Goal: Task Accomplishment & Management: Complete application form

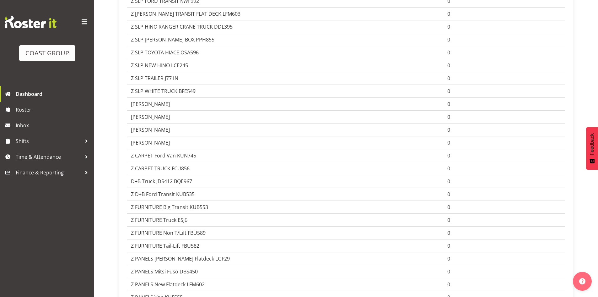
scroll to position [1037, 0]
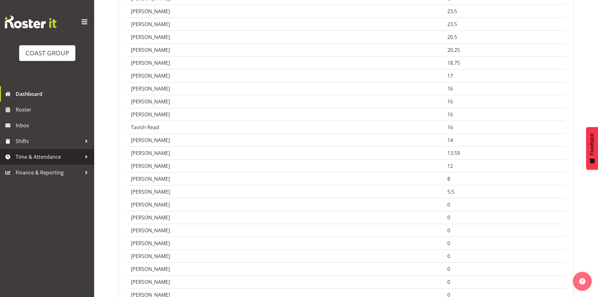
click at [38, 151] on link "Time & Attendance" at bounding box center [47, 157] width 94 height 16
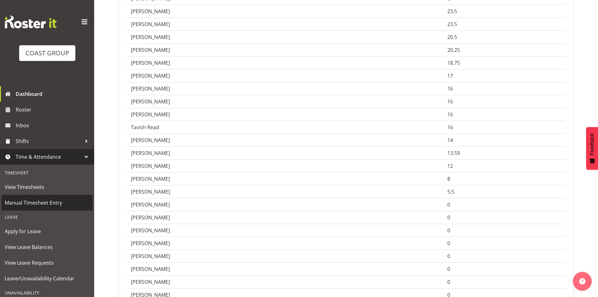
click at [22, 202] on span "Manual Timesheet Entry" at bounding box center [47, 202] width 85 height 9
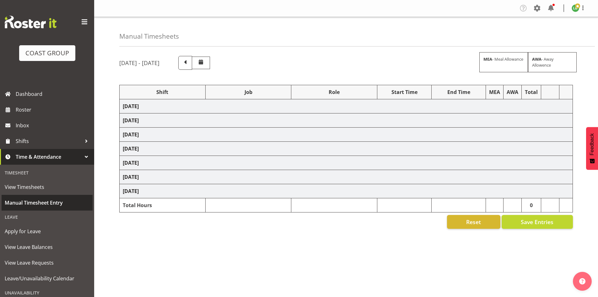
select select "1464"
select select "9341"
select select "197"
select select "1464"
select select "10144"
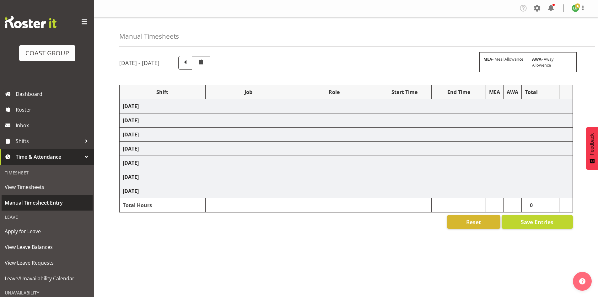
select select "197"
select select "1464"
select select "9797"
select select "197"
select select "1464"
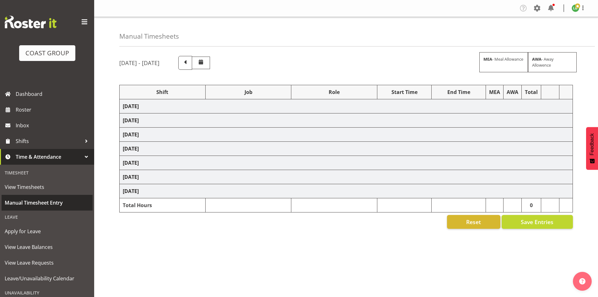
select select "9890"
select select "197"
select select "1464"
select select "69"
select select "197"
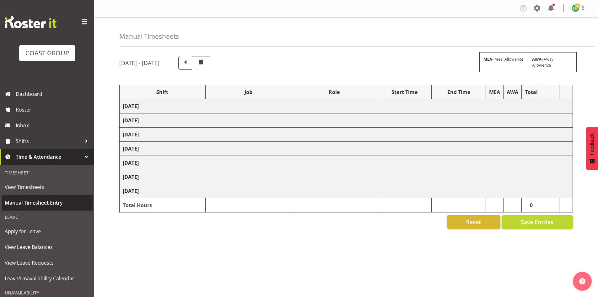
select select "1464"
select select "9934"
select select "197"
select select "1464"
select select "9934"
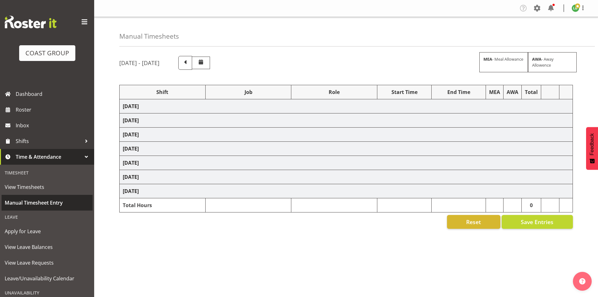
select select "197"
select select "1464"
select select "9890"
select select "197"
select select "1464"
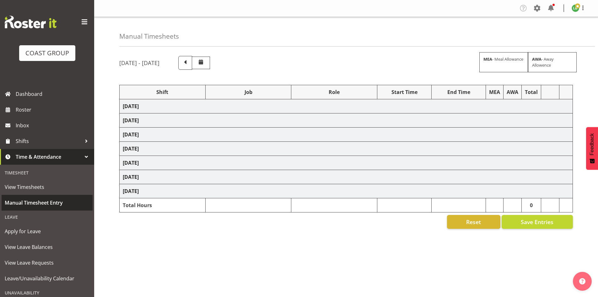
select select "10662"
select select "197"
select select "1464"
select select "9890"
select select "197"
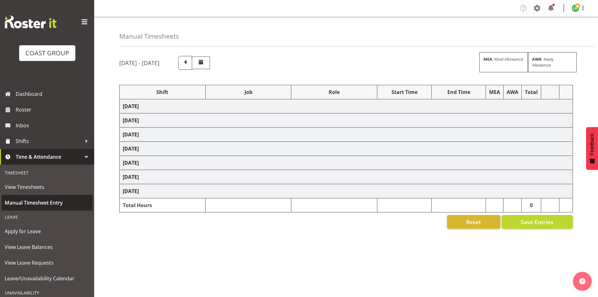
select select "1464"
select select "9934"
select select "197"
select select "1464"
select select "8678"
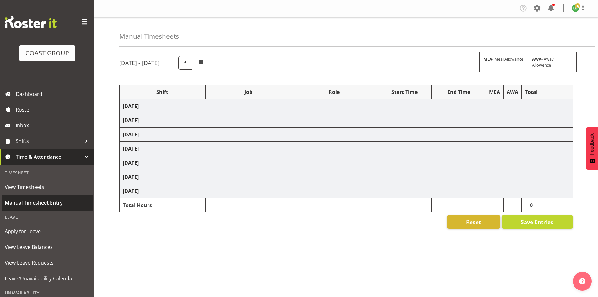
select select "197"
select select "1464"
select select "9797"
select select "197"
select select "1464"
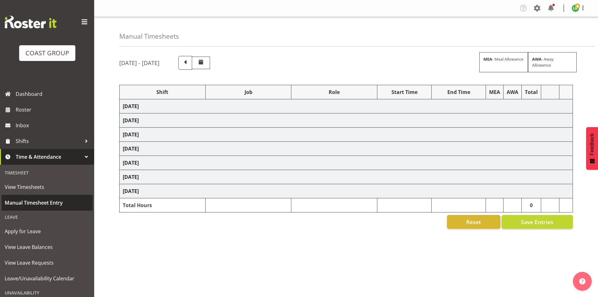
select select "10617"
select select "197"
select select "1464"
select select "9690"
select select "197"
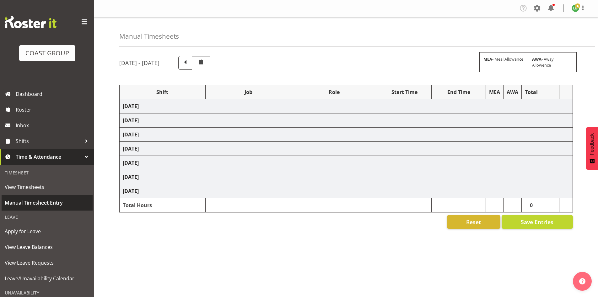
select select "1464"
select select "10662"
select select "197"
select select "1464"
select select "9890"
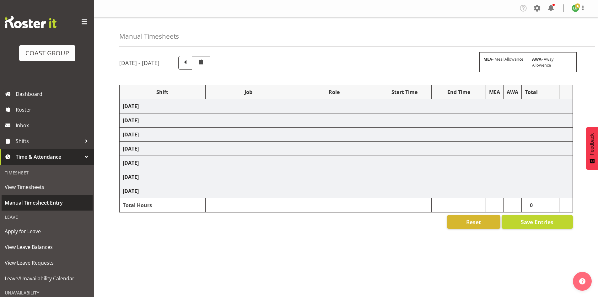
select select "197"
select select "1464"
select select "10397"
select select "197"
select select "1464"
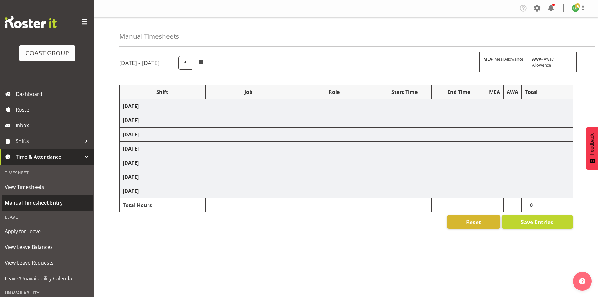
select select "69"
select select "197"
select select "1464"
select select "9341"
select select "197"
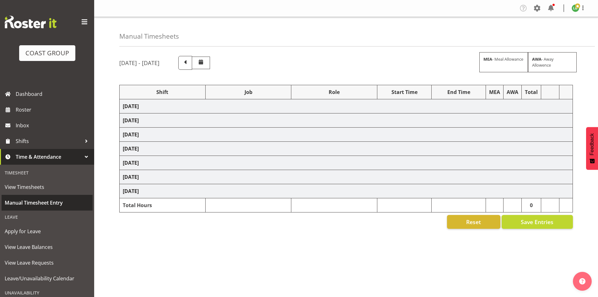
select select "1464"
select select "9339"
select select "197"
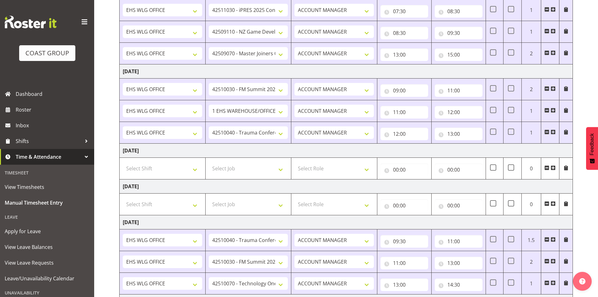
scroll to position [115, 0]
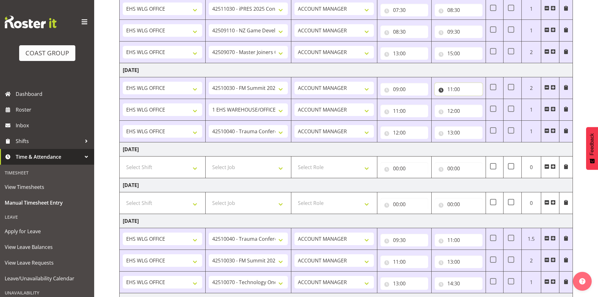
click at [452, 89] on input "11:00" at bounding box center [459, 89] width 48 height 13
click at [477, 103] on select "00 01 02 03 04 05 06 07 08 09 10 11 12 13 14 15 16 17 18 19 20 21 22 23" at bounding box center [478, 105] width 14 height 13
select select "10"
click at [471, 99] on select "00 01 02 03 04 05 06 07 08 09 10 11 12 13 14 15 16 17 18 19 20 21 22 23" at bounding box center [478, 105] width 14 height 13
type input "10:00"
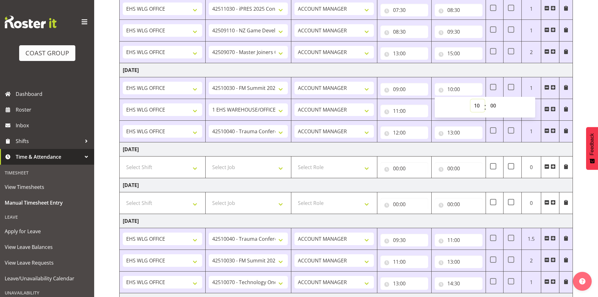
click at [478, 104] on select "00 01 02 03 04 05 06 07 08 09 10 11 12 13 14 15 16 17 18 19 20 21 22 23" at bounding box center [478, 105] width 14 height 13
select select "11"
click at [471, 99] on select "00 01 02 03 04 05 06 07 08 09 10 11 12 13 14 15 16 17 18 19 20 21 22 23" at bounding box center [478, 105] width 14 height 13
type input "11:00"
click at [370, 145] on td "[DATE]" at bounding box center [347, 149] width 454 height 14
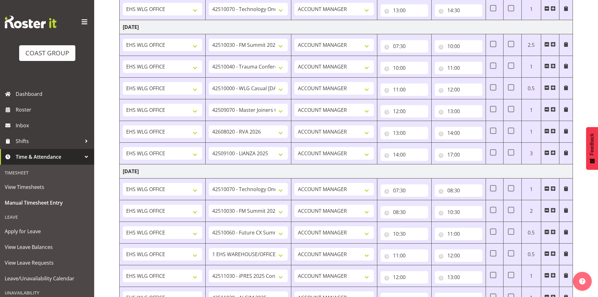
scroll to position [440, 0]
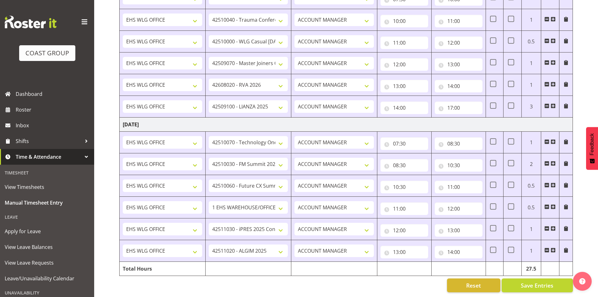
click at [554, 248] on span at bounding box center [553, 250] width 5 height 5
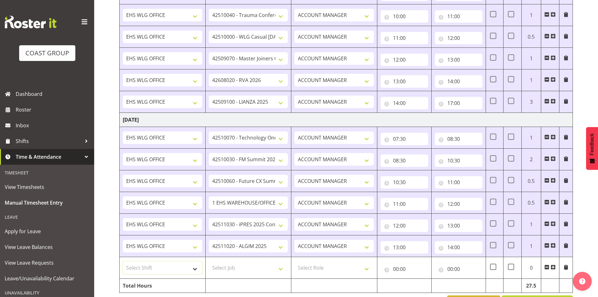
click at [192, 269] on select "Select Shift 25 Build NZPF @ Takina 7am 25 Service NZPF @ Takina [DATE] Break B…" at bounding box center [162, 267] width 79 height 13
select select "1464"
click at [193, 269] on select "Select Shift 25 Build NZPF @ Takina 7am 25 Service NZPF @ Takina AUG 25 Break B…" at bounding box center [162, 267] width 79 height 13
click at [193, 269] on select "25 Build NZPF @ Takina 7am 25 Service NZPF @ Takina AUG 25 Break Beervana @ Sta…" at bounding box center [162, 267] width 79 height 13
click at [286, 268] on select "Select Job 1 Carlton Events 1 Carlton Hamilton 1 Carlton Wellington 1 EHS WAREH…" at bounding box center [248, 267] width 79 height 13
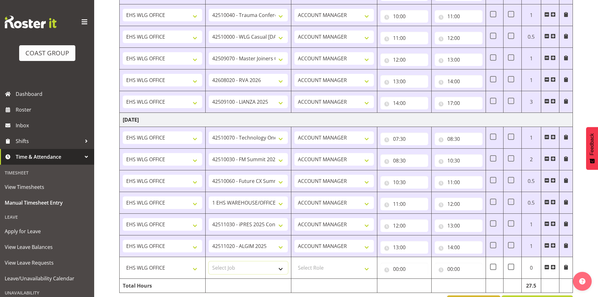
select select "9890"
click at [209, 261] on select "Select Job 1 Carlton Events 1 Carlton Hamilton 1 Carlton Wellington 1 EHS WAREH…" at bounding box center [248, 267] width 79 height 13
click at [366, 268] on select "Select Role EHS WLG OPS ACCOUNT MANAGER" at bounding box center [334, 267] width 79 height 13
select select "197"
click at [295, 261] on select "Select Role EHS WLG OPS ACCOUNT MANAGER" at bounding box center [334, 267] width 79 height 13
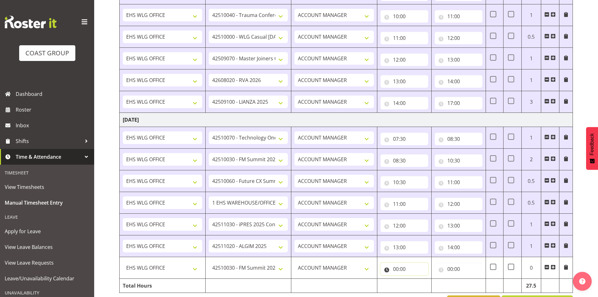
click at [396, 266] on input "00:00" at bounding box center [405, 269] width 48 height 13
click at [423, 283] on select "00 01 02 03 04 05 06 07 08 09 10 11 12 13 14 15 16 17 18 19 20 21 22 23" at bounding box center [424, 285] width 14 height 13
select select "14"
click at [417, 279] on select "00 01 02 03 04 05 06 07 08 09 10 11 12 13 14 15 16 17 18 19 20 21 22 23" at bounding box center [424, 285] width 14 height 13
type input "14:00"
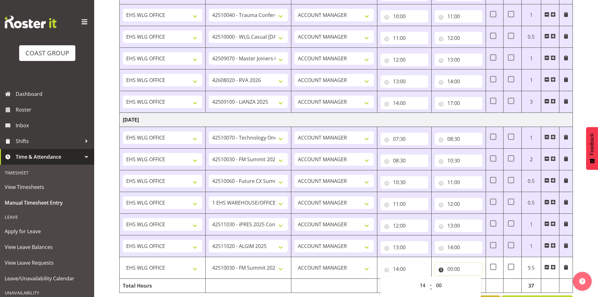
click at [451, 268] on input "00:00" at bounding box center [459, 269] width 48 height 13
click at [478, 284] on select "00 01 02 03 04 05 06 07 08 09 10 11 12 13 14 15 16 17 18 19 20 21 22 23" at bounding box center [478, 285] width 14 height 13
select select "16"
click at [471, 279] on select "00 01 02 03 04 05 06 07 08 09 10 11 12 13 14 15 16 17 18 19 20 21 22 23" at bounding box center [478, 285] width 14 height 13
type input "16:00"
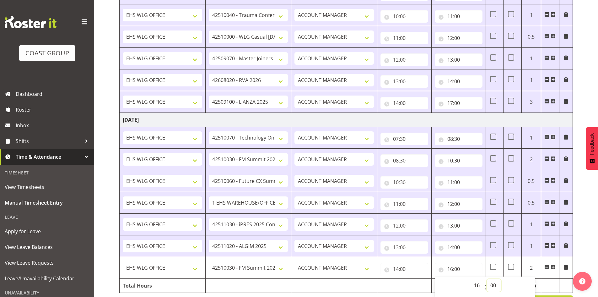
click at [494, 286] on select "00 01 02 03 04 05 06 07 08 09 10 11 12 13 14 15 16 17 18 19 20 21 22 23 24 25 2…" at bounding box center [494, 285] width 14 height 13
select select "30"
click at [487, 279] on select "00 01 02 03 04 05 06 07 08 09 10 11 12 13 14 15 16 17 18 19 20 21 22 23 24 25 2…" at bounding box center [494, 285] width 14 height 13
type input "16:30"
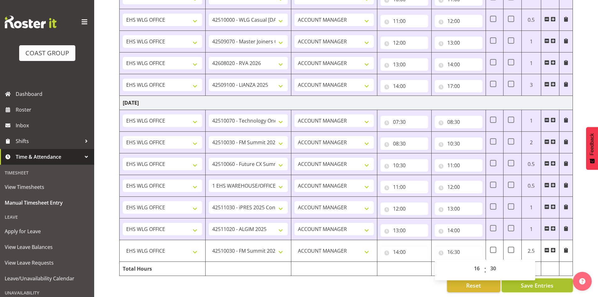
click at [548, 282] on span "Save Entries" at bounding box center [537, 285] width 33 height 8
click at [545, 281] on span "Save Entries" at bounding box center [537, 285] width 33 height 8
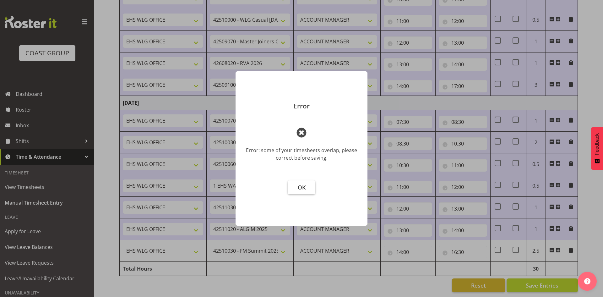
click at [307, 185] on button "OK" at bounding box center [302, 187] width 28 height 14
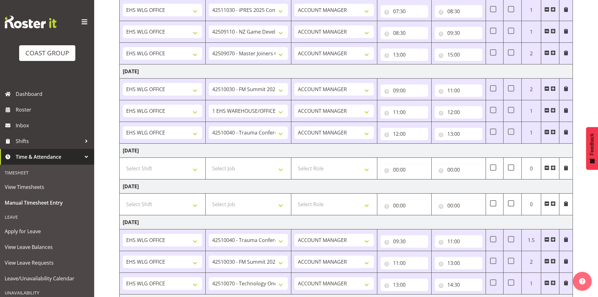
scroll to position [115, 0]
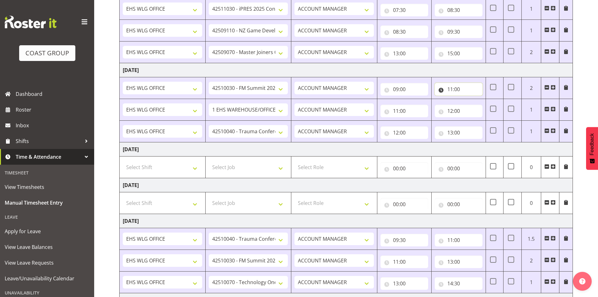
click at [451, 88] on input "11:00" at bounding box center [459, 89] width 48 height 13
click at [474, 107] on select "00 01 02 03 04 05 06 07 08 09 10 11 12 13 14 15 16 17 18 19 20 21 22 23" at bounding box center [478, 105] width 14 height 13
click at [395, 89] on input "09:00" at bounding box center [405, 89] width 48 height 13
click at [423, 104] on select "00 01 02 03 04 05 06 07 08 09 10 11 12 13 14 15 16 17 18 19 20 21 22 23" at bounding box center [424, 105] width 14 height 13
click at [450, 87] on input "11:00" at bounding box center [459, 89] width 48 height 13
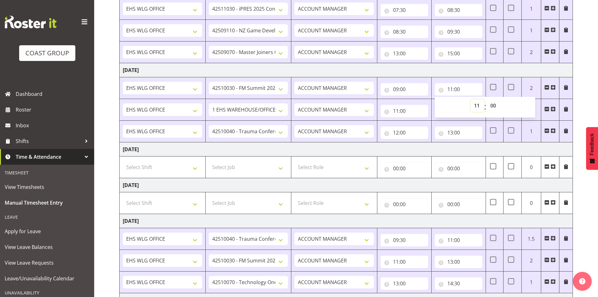
click at [477, 106] on select "00 01 02 03 04 05 06 07 08 09 10 11 12 13 14 15 16 17 18 19 20 21 22 23" at bounding box center [478, 105] width 14 height 13
select select "10"
click at [471, 99] on select "00 01 02 03 04 05 06 07 08 09 10 11 12 13 14 15 16 17 18 19 20 21 22 23" at bounding box center [478, 105] width 14 height 13
type input "10:00"
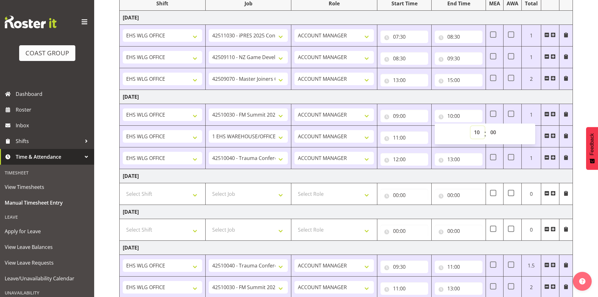
scroll to position [83, 0]
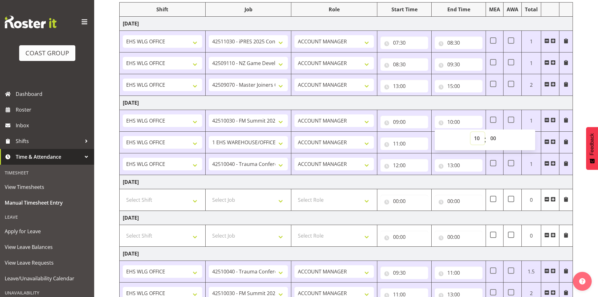
click at [479, 137] on select "00 01 02 03 04 05 06 07 08 09 10 11 12 13 14 15 16 17 18 19 20 21 22 23" at bounding box center [478, 138] width 14 height 13
select select "11"
click at [471, 132] on select "00 01 02 03 04 05 06 07 08 09 10 11 12 13 14 15 16 17 18 19 20 21 22 23" at bounding box center [478, 138] width 14 height 13
type input "11:00"
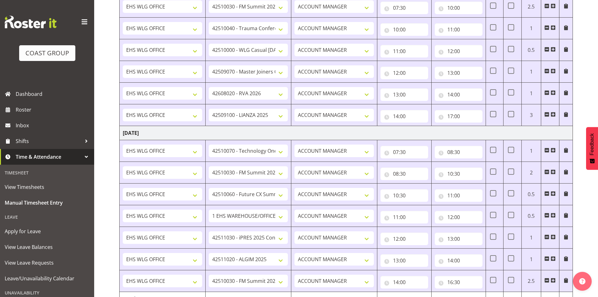
scroll to position [461, 0]
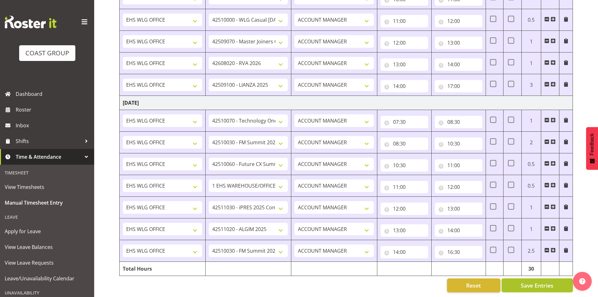
click at [532, 281] on span "Save Entries" at bounding box center [537, 285] width 33 height 8
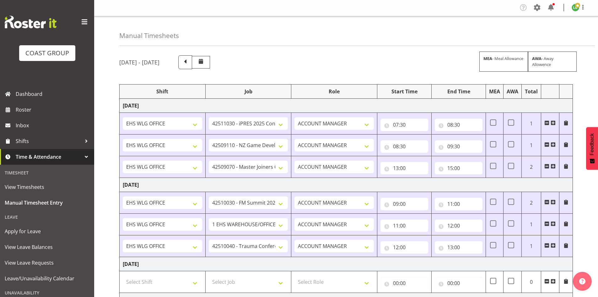
scroll to position [0, 0]
click at [48, 201] on span "Manual Timesheet Entry" at bounding box center [47, 202] width 85 height 9
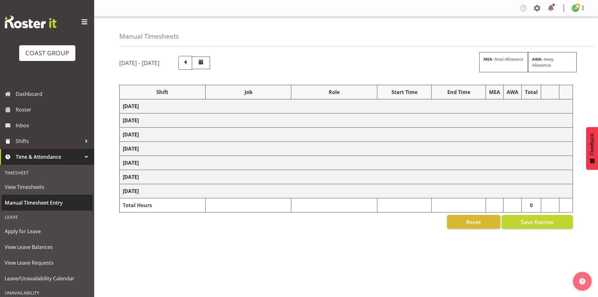
select select "1464"
select select "9341"
select select "197"
select select "1464"
select select "10144"
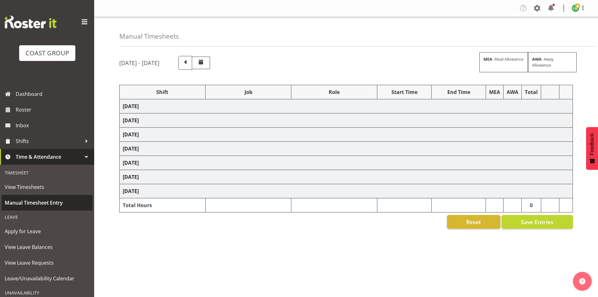
select select "197"
select select "1464"
select select "9797"
select select "197"
select select "1464"
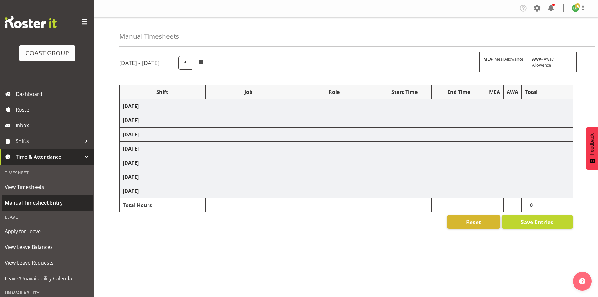
select select "9890"
select select "197"
select select "1464"
select select "69"
select select "197"
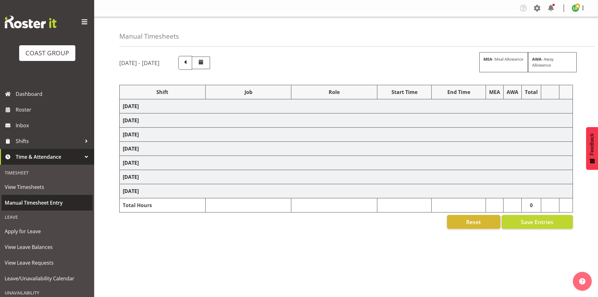
select select "1464"
select select "9934"
select select "197"
select select "1464"
select select "9934"
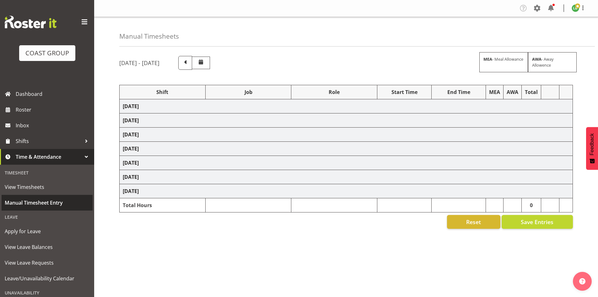
select select "197"
select select "1464"
select select "9890"
select select "197"
select select "1464"
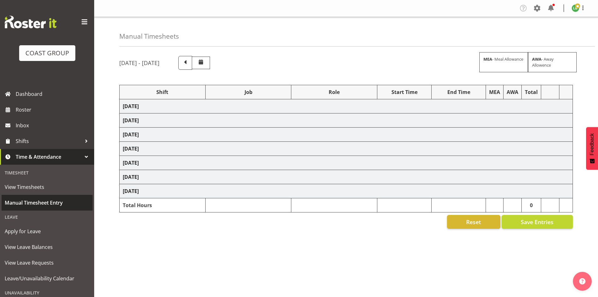
select select "10662"
select select "197"
select select "1464"
select select "9890"
select select "197"
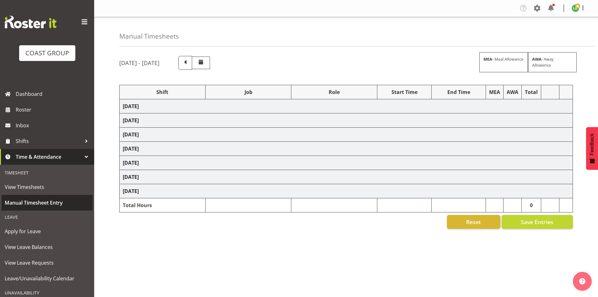
select select "1464"
select select "9934"
select select "197"
select select "1464"
select select "8678"
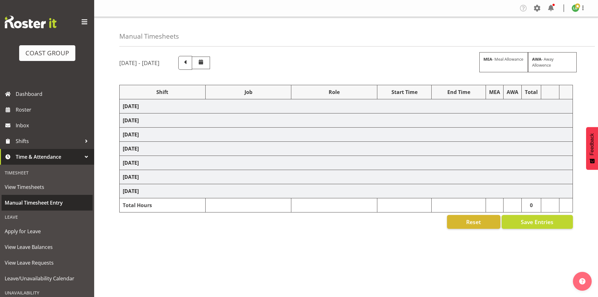
select select "197"
select select "1464"
select select "9797"
select select "197"
select select "1464"
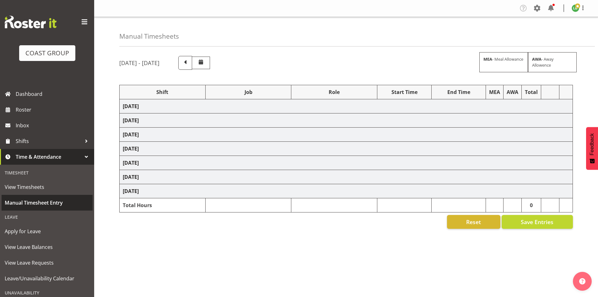
select select "10617"
select select "197"
select select "1464"
select select "9690"
select select "197"
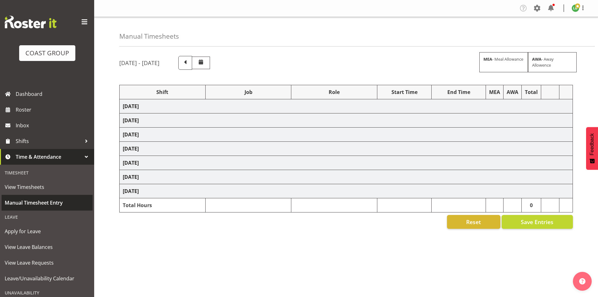
select select "1464"
select select "10662"
select select "197"
select select "1464"
select select "9890"
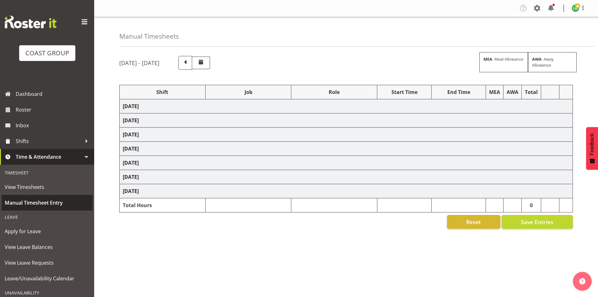
select select "197"
select select "1464"
select select "10397"
select select "197"
select select "1464"
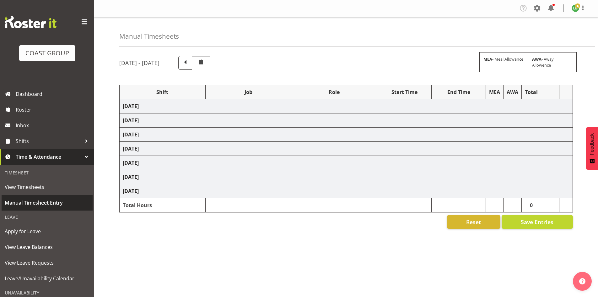
select select "69"
select select "197"
select select "1464"
select select "9341"
select select "197"
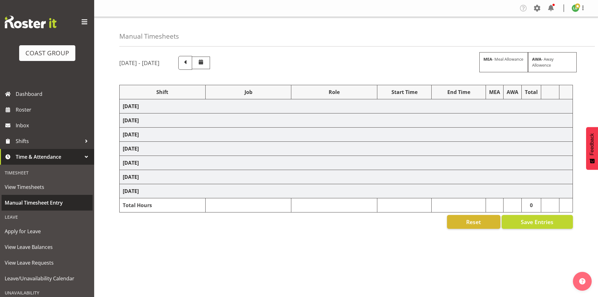
select select "1464"
select select "9339"
select select "197"
select select "1464"
select select "9890"
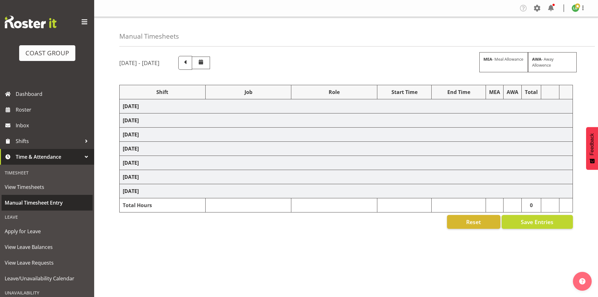
select select "197"
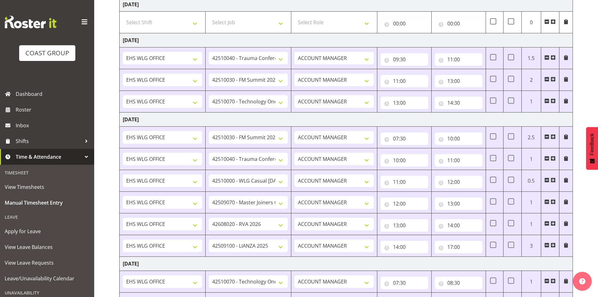
scroll to position [461, 0]
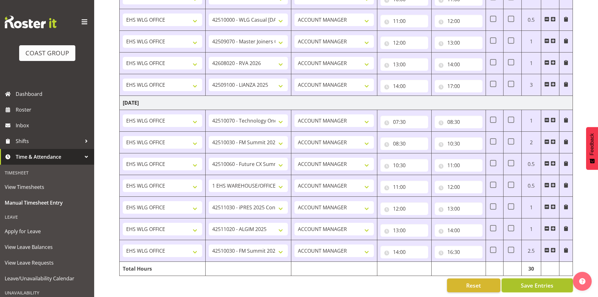
click at [538, 278] on button "Save Entries" at bounding box center [537, 285] width 71 height 14
click at [543, 281] on span "Save Entries" at bounding box center [537, 285] width 33 height 8
click at [552, 248] on span at bounding box center [553, 250] width 5 height 5
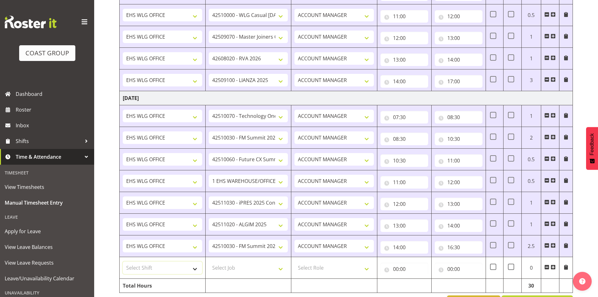
click at [190, 267] on select "Select Shift 25 Build NZPF @ Takina 7am 25 Service NZPF @ Takina [DATE] Break B…" at bounding box center [162, 267] width 79 height 13
click at [477, 253] on input "16:30" at bounding box center [459, 247] width 48 height 13
click at [454, 247] on input "16:30" at bounding box center [459, 247] width 48 height 13
click at [452, 248] on input "16:30" at bounding box center [459, 247] width 48 height 13
click at [194, 266] on select "Select Shift 25 Build NZPF @ Takina 7am 25 Service NZPF @ Takina AUG 25 Break B…" at bounding box center [162, 267] width 79 height 13
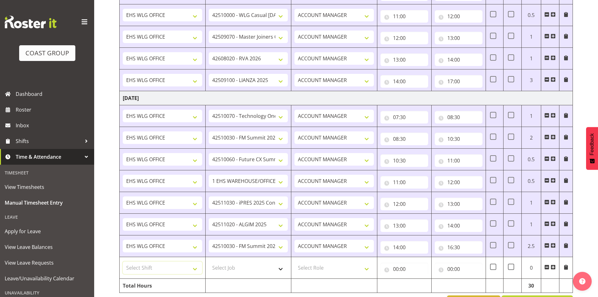
select select "1464"
click at [193, 269] on select "Select Shift 25 Build NZPF @ Takina 7am 25 Service NZPF @ Takina AUG 25 Break B…" at bounding box center [162, 267] width 79 height 13
click at [282, 268] on select "Select Job 1 Carlton Events 1 Carlton Hamilton 1 Carlton Wellington 1 EHS WAREH…" at bounding box center [248, 267] width 79 height 13
select select "9890"
click at [209, 261] on select "Select Job 1 Carlton Events 1 Carlton Hamilton 1 Carlton Wellington 1 EHS WAREH…" at bounding box center [248, 267] width 79 height 13
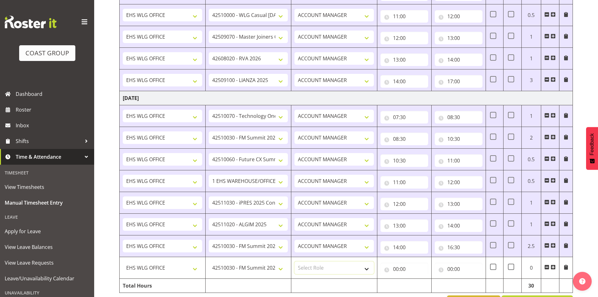
drag, startPoint x: 368, startPoint y: 268, endPoint x: 363, endPoint y: 271, distance: 5.6
click at [367, 268] on select "Select Role EHS WLG OPS ACCOUNT MANAGER" at bounding box center [334, 267] width 79 height 13
select select "197"
click at [295, 261] on select "Select Role EHS WLG OPS ACCOUNT MANAGER" at bounding box center [334, 267] width 79 height 13
click at [395, 268] on input "00:00" at bounding box center [405, 269] width 48 height 13
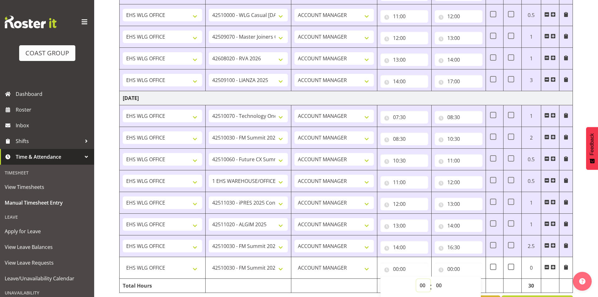
click at [421, 283] on select "00 01 02 03 04 05 06 07 08 09 10 11 12 13 14 15 16 17 18 19 20 21 22 23" at bounding box center [424, 285] width 14 height 13
select select "16"
click at [417, 279] on select "00 01 02 03 04 05 06 07 08 09 10 11 12 13 14 15 16 17 18 19 20 21 22 23" at bounding box center [424, 285] width 14 height 13
type input "16:00"
click at [438, 285] on select "00 01 02 03 04 05 06 07 08 09 10 11 12 13 14 15 16 17 18 19 20 21 22 23 24 25 2…" at bounding box center [440, 285] width 14 height 13
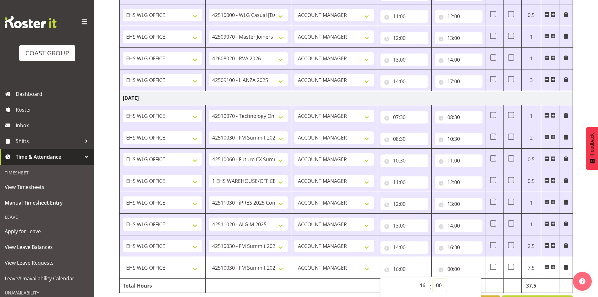
select select "30"
click at [433, 279] on select "00 01 02 03 04 05 06 07 08 09 10 11 12 13 14 15 16 17 18 19 20 21 22 23 24 25 2…" at bounding box center [440, 285] width 14 height 13
type input "16:30"
click at [451, 269] on input "00:00" at bounding box center [459, 269] width 48 height 13
click at [477, 285] on select "00 01 02 03 04 05 06 07 08 09 10 11 12 13 14 15 16 17 18 19 20 21 22 23" at bounding box center [478, 285] width 14 height 13
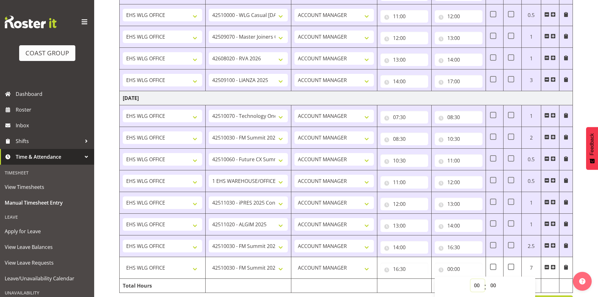
select select "17"
click at [471, 279] on select "00 01 02 03 04 05 06 07 08 09 10 11 12 13 14 15 16 17 18 19 20 21 22 23" at bounding box center [478, 285] width 14 height 13
type input "17:00"
click at [494, 284] on select "00 01 02 03 04 05 06 07 08 09 10 11 12 13 14 15 16 17 18 19 20 21 22 23 24 25 2…" at bounding box center [494, 285] width 14 height 13
select select "15"
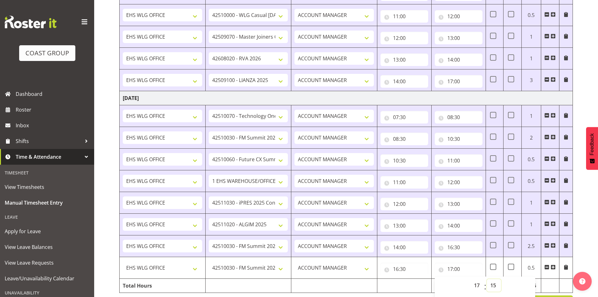
click at [487, 279] on select "00 01 02 03 04 05 06 07 08 09 10 11 12 13 14 15 16 17 18 19 20 21 22 23 24 25 2…" at bounding box center [494, 285] width 14 height 13
type input "17:15"
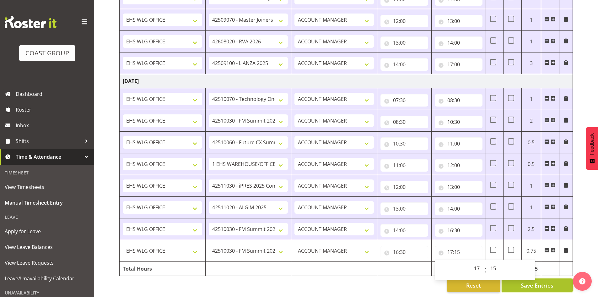
click at [547, 281] on span "Save Entries" at bounding box center [537, 285] width 33 height 8
click at [542, 281] on span "Save Entries" at bounding box center [537, 285] width 33 height 8
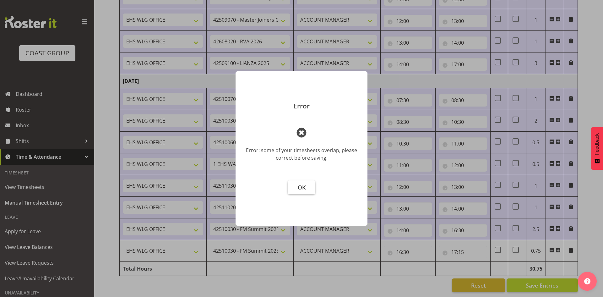
click at [300, 183] on span "OK" at bounding box center [302, 187] width 8 height 8
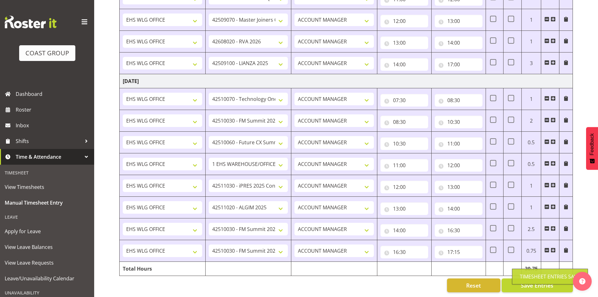
click at [542, 281] on div "Timesheet Entries Save" at bounding box center [550, 277] width 76 height 16
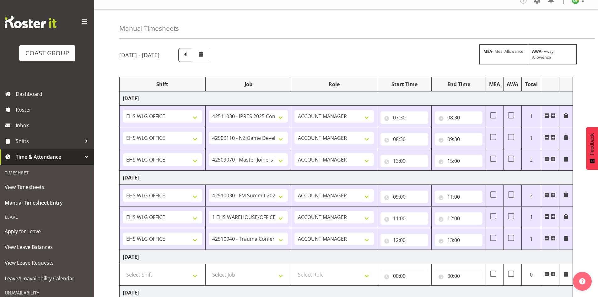
scroll to position [0, 0]
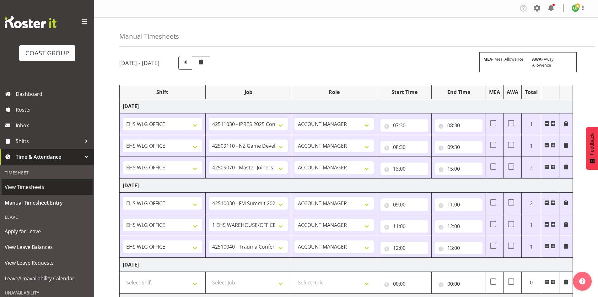
click at [33, 186] on span "View Timesheets" at bounding box center [47, 186] width 85 height 9
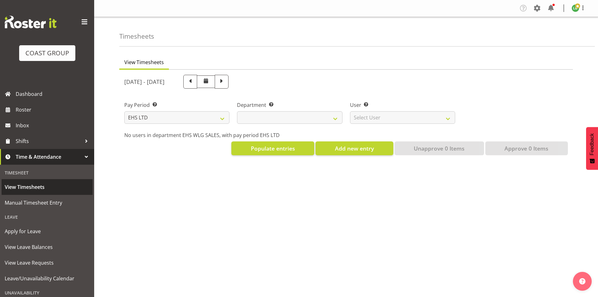
select select "7"
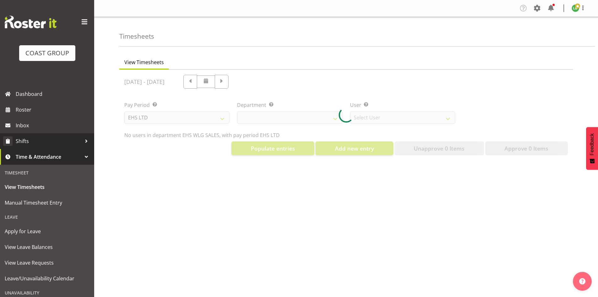
select select "44"
select select "8051"
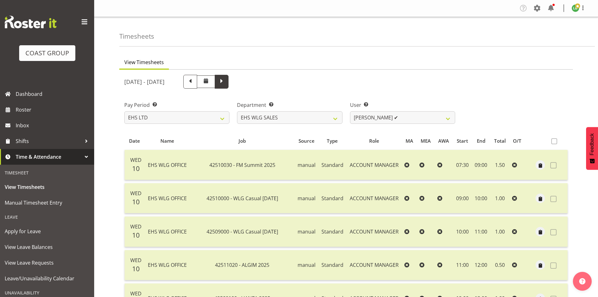
click at [226, 79] on span at bounding box center [222, 81] width 8 height 8
select select
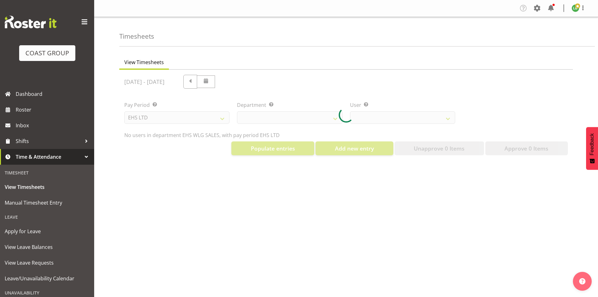
select select "44"
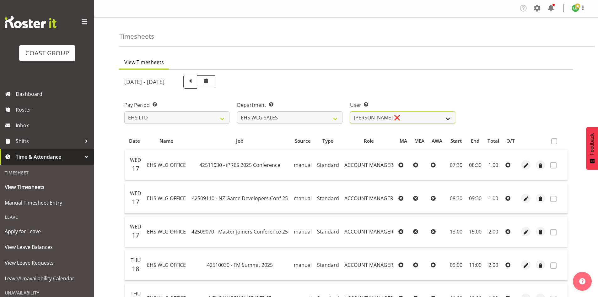
click at [450, 115] on select "Lu Budden ❌ Tatiyana Isaac ❌" at bounding box center [402, 117] width 105 height 13
select select "10120"
click at [350, 111] on select "Lu Budden ❌ Tatiyana Isaac ❌" at bounding box center [402, 117] width 105 height 13
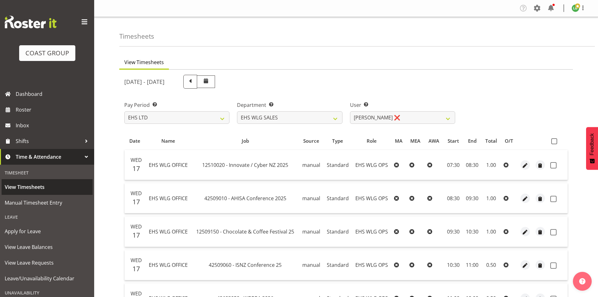
click at [23, 185] on span "View Timesheets" at bounding box center [47, 186] width 85 height 9
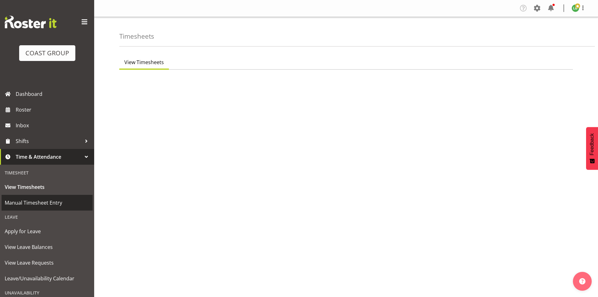
select select "7"
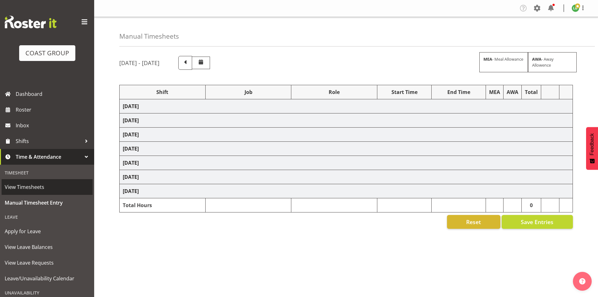
click at [32, 189] on span "View Timesheets" at bounding box center [47, 186] width 85 height 9
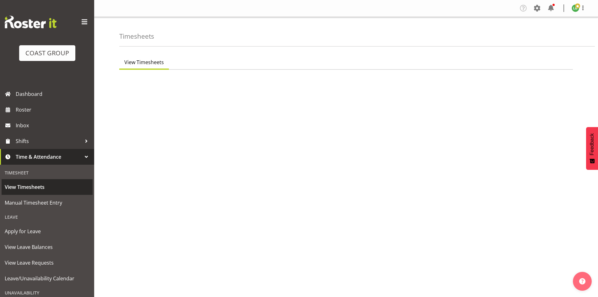
select select "7"
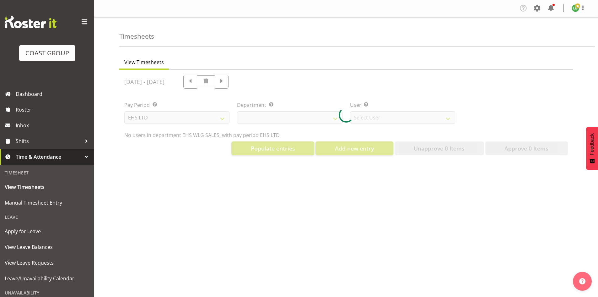
select select "44"
select select "8051"
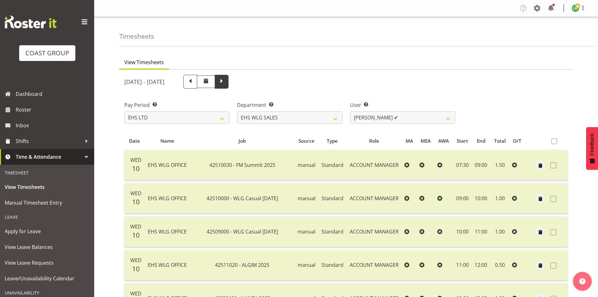
click at [226, 81] on span at bounding box center [222, 81] width 8 height 8
select select
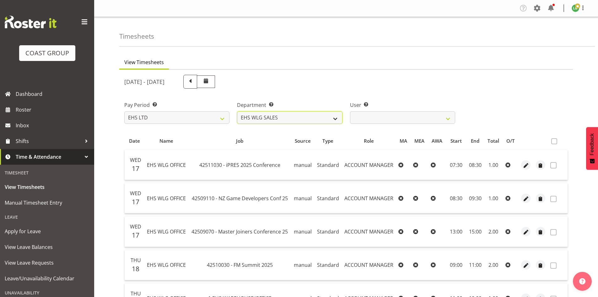
click at [334, 118] on select "EHS WLG OPS EHS WLG SALES" at bounding box center [289, 117] width 105 height 13
select select "43"
click at [237, 111] on select "EHS WLG OPS EHS WLG SALES" at bounding box center [289, 117] width 105 height 13
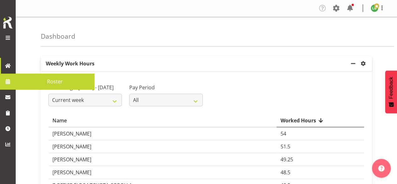
click at [8, 82] on span at bounding box center [7, 81] width 9 height 9
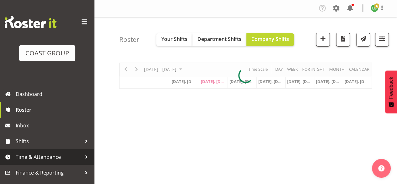
click at [36, 156] on span "Time & Attendance" at bounding box center [49, 156] width 66 height 9
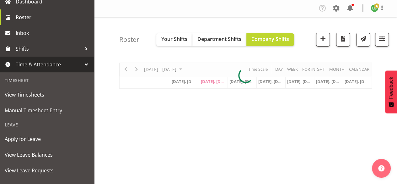
scroll to position [99, 0]
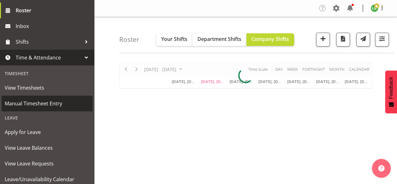
click at [42, 104] on span "Manual Timesheet Entry" at bounding box center [47, 103] width 85 height 9
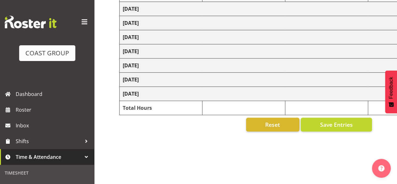
scroll to position [97, 0]
select select "1464"
select select "9341"
select select "197"
select select "1464"
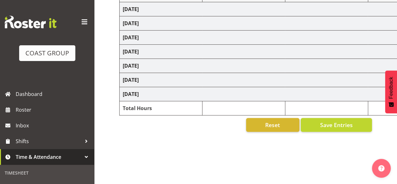
select select "10144"
select select "197"
select select "1464"
select select "9797"
select select "197"
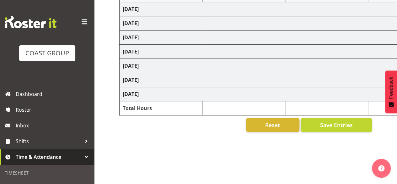
select select "1464"
select select "9890"
select select "197"
select select "1464"
select select "69"
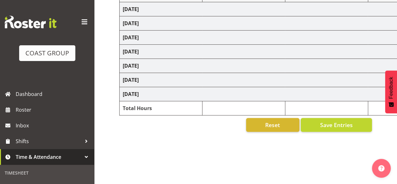
select select "197"
select select "1464"
select select "9934"
select select "197"
select select "1464"
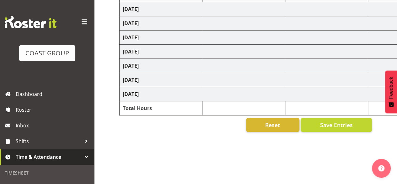
select select "9934"
select select "197"
select select "1464"
select select "9890"
select select "197"
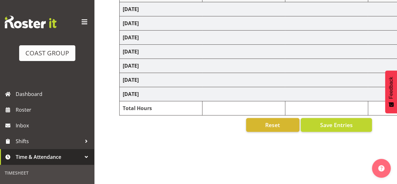
select select "1464"
select select "10662"
select select "197"
select select "1464"
select select "9890"
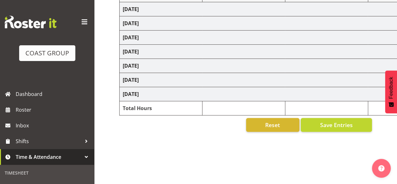
select select "197"
select select "1464"
select select "9934"
select select "197"
select select "1464"
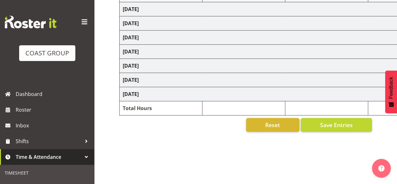
select select "8678"
select select "197"
select select "1464"
select select "9797"
select select "197"
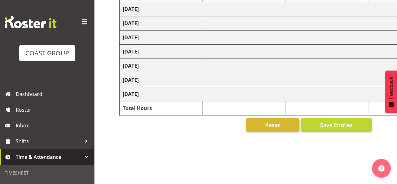
select select "1464"
select select "10617"
select select "197"
select select "1464"
select select "9690"
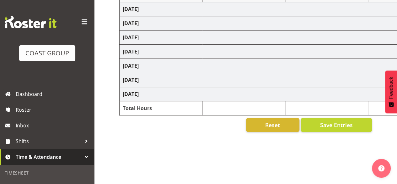
select select "197"
select select "1464"
select select "10662"
select select "197"
select select "1464"
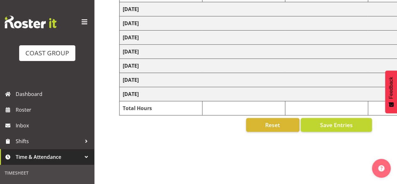
select select "9890"
select select "197"
select select "1464"
select select "10397"
select select "197"
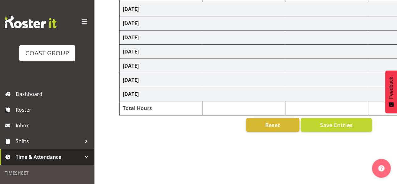
select select "1464"
select select "69"
select select "197"
select select "1464"
select select "9341"
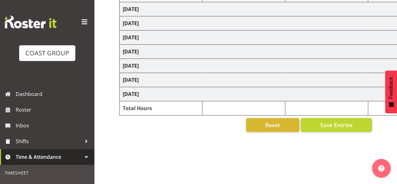
select select "197"
select select "1464"
select select "9339"
select select "197"
select select "1464"
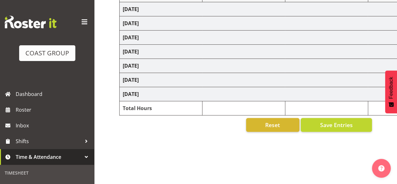
select select "9890"
select select "197"
select select "1464"
select select "9890"
select select "197"
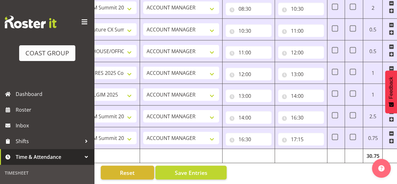
scroll to position [0, 147]
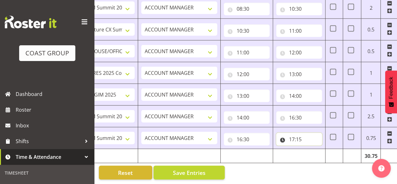
click at [304, 134] on input "17:15" at bounding box center [299, 139] width 46 height 13
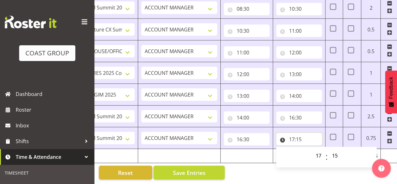
click at [297, 134] on input "17:15" at bounding box center [299, 139] width 46 height 13
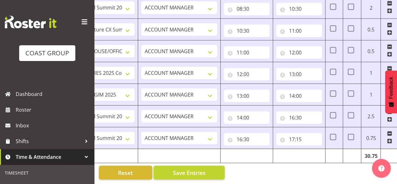
click at [390, 131] on span at bounding box center [389, 133] width 5 height 5
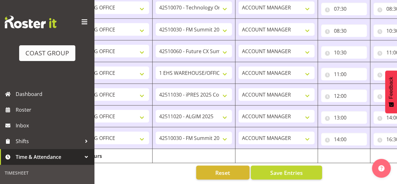
scroll to position [0, 162]
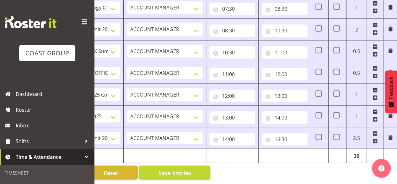
click at [374, 138] on span at bounding box center [375, 140] width 5 height 5
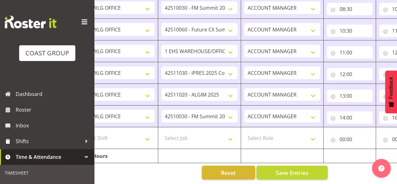
scroll to position [0, 0]
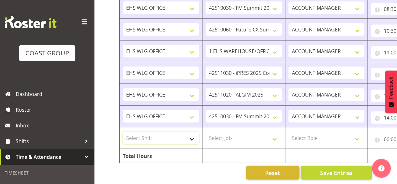
click at [192, 135] on select "Select Shift 25 Build NZPF @ Takina 7am 25 Service NZPF @ Takina AUG 25 Break B…" at bounding box center [161, 137] width 76 height 13
select select "1464"
click at [123, 131] on select "Select Shift 25 Build NZPF @ Takina 7am 25 Service NZPF @ Takina AUG 25 Break B…" at bounding box center [161, 137] width 76 height 13
click at [275, 134] on select "Select Job 1 Carlton Events 1 Carlton Hamilton 1 Carlton Wellington 1 EHS WAREH…" at bounding box center [244, 137] width 76 height 13
select select "9890"
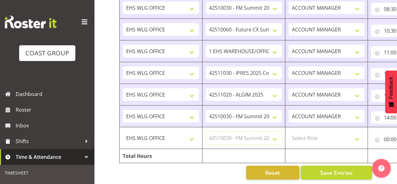
click at [206, 131] on select "Select Job 1 Carlton Events 1 Carlton Hamilton 1 Carlton Wellington 1 EHS WAREH…" at bounding box center [244, 137] width 76 height 13
click at [356, 134] on select "Select Role EHS WLG OPS ACCOUNT MANAGER" at bounding box center [327, 137] width 76 height 13
select select "197"
click at [289, 131] on select "Select Role EHS WLG OPS ACCOUNT MANAGER" at bounding box center [327, 137] width 76 height 13
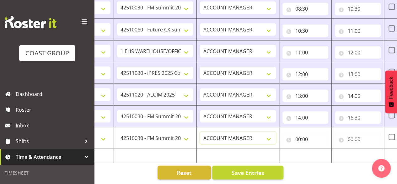
scroll to position [0, 111]
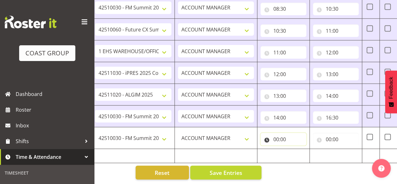
click at [276, 133] on input "00:00" at bounding box center [284, 139] width 46 height 13
click at [302, 151] on select "00 01 02 03 04 05 06 07 08 09 10 11 12 13 14 15 16 17 18 19 20 21 22 23" at bounding box center [304, 155] width 14 height 13
select select "16"
click at [297, 149] on select "00 01 02 03 04 05 06 07 08 09 10 11 12 13 14 15 16 17 18 19 20 21 22 23" at bounding box center [304, 155] width 14 height 13
type input "16:00"
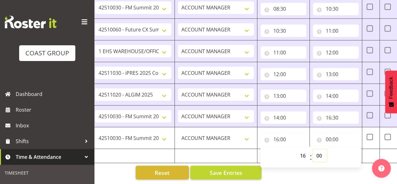
click at [320, 150] on select "00 01 02 03 04 05 06 07 08 09 10 11 12 13 14 15 16 17 18 19 20 21 22 23 24 25 2…" at bounding box center [320, 155] width 14 height 13
select select "30"
click at [313, 149] on select "00 01 02 03 04 05 06 07 08 09 10 11 12 13 14 15 16 17 18 19 20 21 22 23 24 25 2…" at bounding box center [320, 155] width 14 height 13
type input "16:30"
click at [329, 134] on input "00:00" at bounding box center [336, 139] width 46 height 13
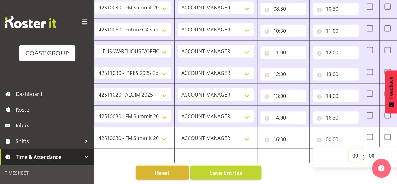
click at [355, 149] on select "00 01 02 03 04 05 06 07 08 09 10 11 12 13 14 15 16 17 18 19 20 21 22 23" at bounding box center [356, 155] width 14 height 13
select select "17"
click at [349, 149] on select "00 01 02 03 04 05 06 07 08 09 10 11 12 13 14 15 16 17 18 19 20 21 22 23" at bounding box center [356, 155] width 14 height 13
type input "17:00"
click at [370, 150] on select "00 01 02 03 04 05 06 07 08 09 10 11 12 13 14 15 16 17 18 19 20 21 22 23 24 25 2…" at bounding box center [372, 155] width 14 height 13
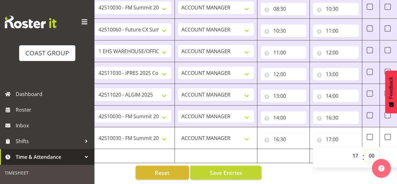
select select "30"
click at [365, 149] on select "00 01 02 03 04 05 06 07 08 09 10 11 12 13 14 15 16 17 18 19 20 21 22 23 24 25 2…" at bounding box center [372, 155] width 14 height 13
type input "17:30"
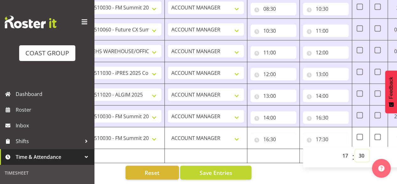
scroll to position [0, 120]
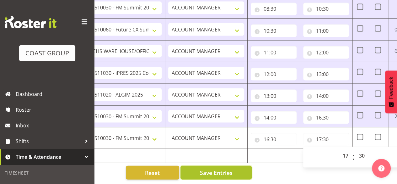
click at [223, 168] on span "Save Entries" at bounding box center [216, 172] width 33 height 8
click at [221, 168] on span "Save Entries" at bounding box center [216, 172] width 33 height 8
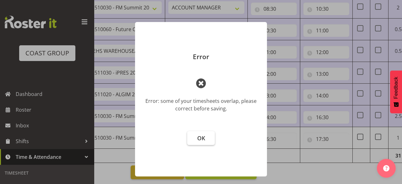
click at [202, 136] on span "OK" at bounding box center [201, 138] width 8 height 8
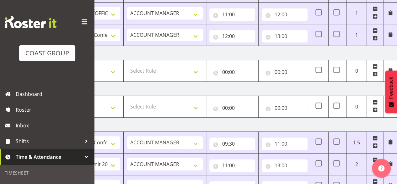
scroll to position [211, 0]
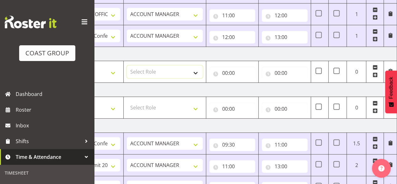
click at [163, 72] on select "Select Role EHS WLG OPS ACCOUNT MANAGER" at bounding box center [165, 71] width 76 height 13
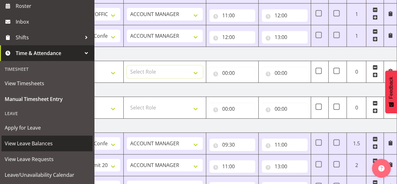
scroll to position [104, 0]
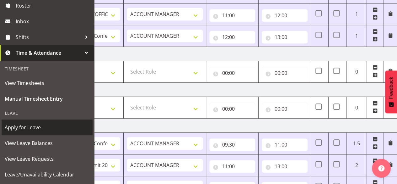
click at [30, 127] on span "Apply for Leave" at bounding box center [47, 127] width 85 height 9
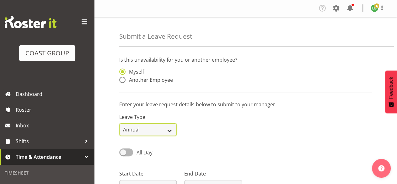
click at [167, 129] on select "Annual Sick Leave Without Pay Bereavement Domestic Violence Parental Jury Servi…" at bounding box center [147, 129] width 57 height 13
select select "Leave Without Pay"
click at [119, 123] on select "Annual Sick Leave Without Pay Bereavement Domestic Violence Parental Jury Servi…" at bounding box center [147, 129] width 57 height 13
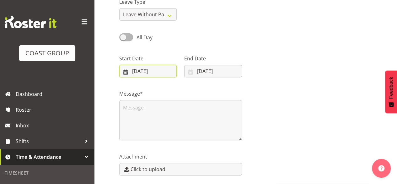
click at [164, 70] on input "[DATE]" at bounding box center [147, 71] width 57 height 13
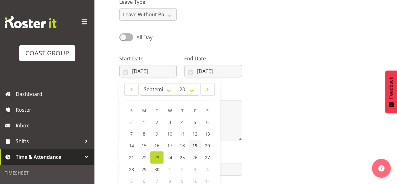
click at [194, 144] on span "19" at bounding box center [195, 145] width 5 height 6
type input "[DATE]"
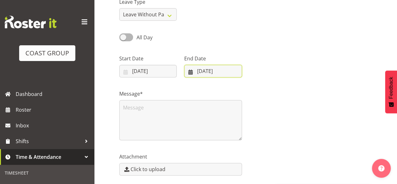
click at [220, 68] on input "[DATE]" at bounding box center [212, 71] width 57 height 13
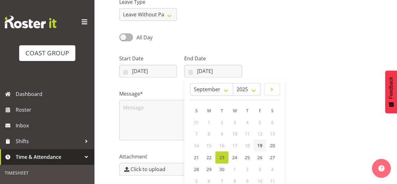
click at [263, 144] on link "19" at bounding box center [260, 145] width 13 height 12
type input "[DATE]"
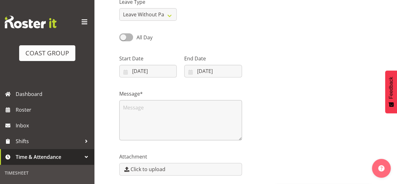
scroll to position [138, 0]
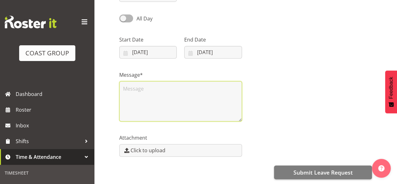
click at [168, 93] on textarea at bounding box center [180, 101] width 123 height 40
type textarea "8"
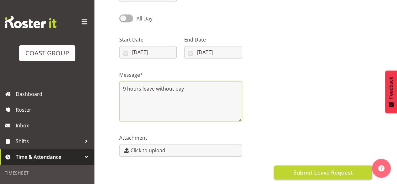
type textarea "9 hours leave without pay"
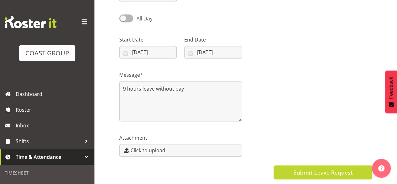
click at [324, 168] on span "Submit Leave Request" at bounding box center [322, 172] width 59 height 8
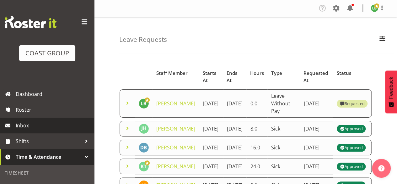
click at [35, 122] on span "Inbox" at bounding box center [53, 125] width 75 height 9
